Goal: Navigation & Orientation: Go to known website

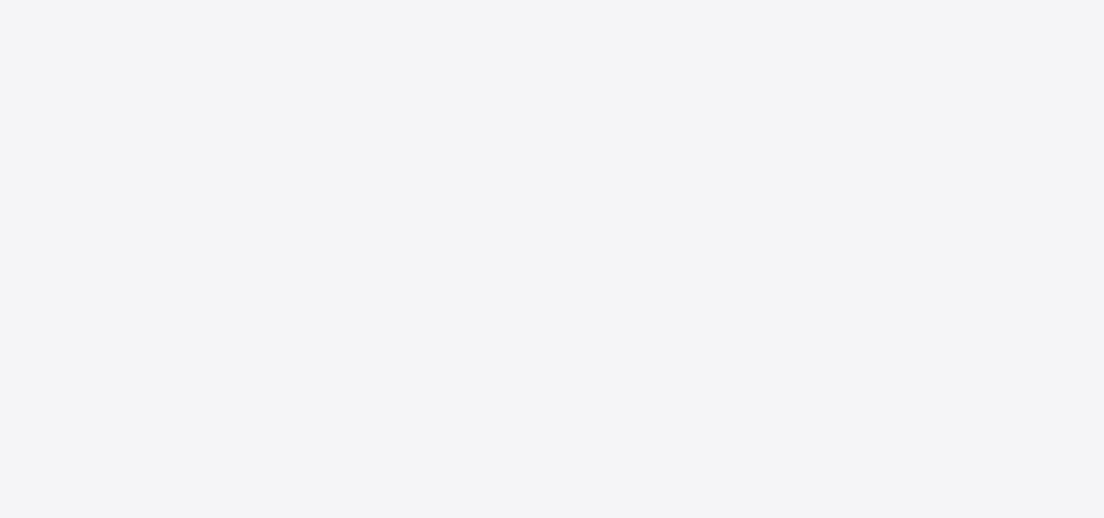
click at [664, 299] on div "New Update Available Hello there, You can install SAFSIMS on your device for ea…" at bounding box center [552, 259] width 1104 height 518
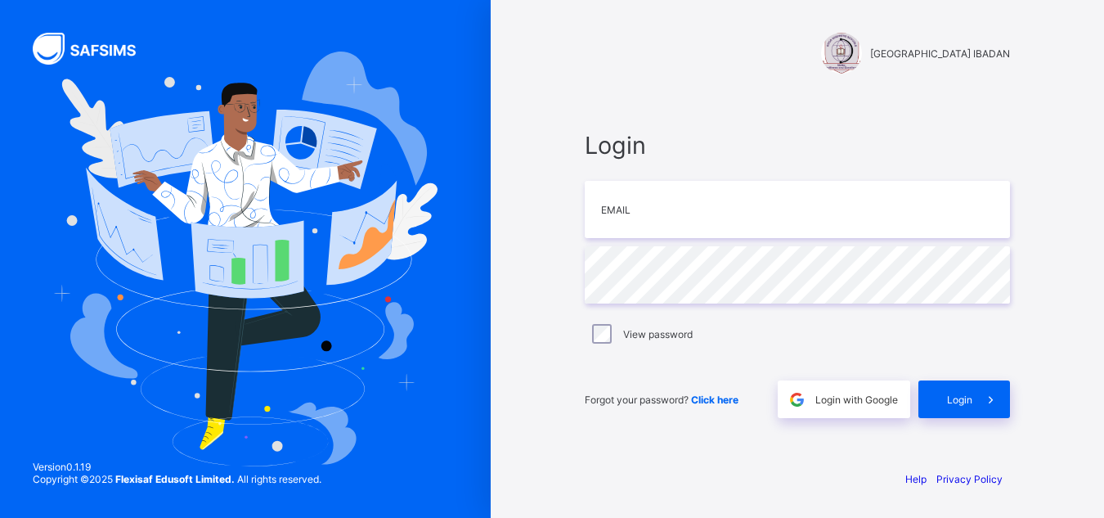
click at [838, 230] on div "GOOD SHEPHERD SCHOOL IBADAN Login Email Password View password Forgot your pass…" at bounding box center [552, 259] width 1104 height 518
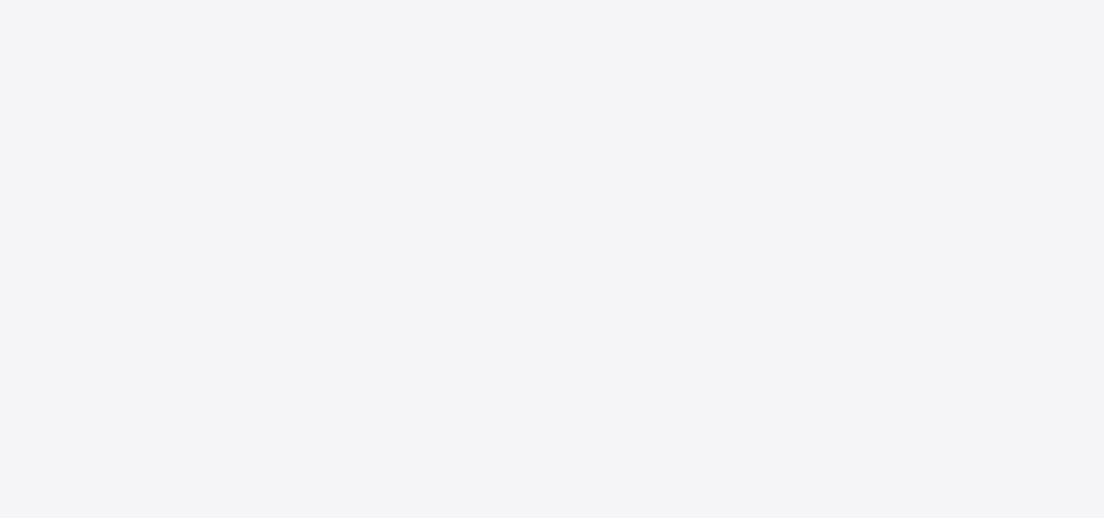
click at [838, 230] on div "New Update Available Hello there, You can install SAFSIMS on your device for ea…" at bounding box center [552, 259] width 1104 height 518
